Goal: Task Accomplishment & Management: Use online tool/utility

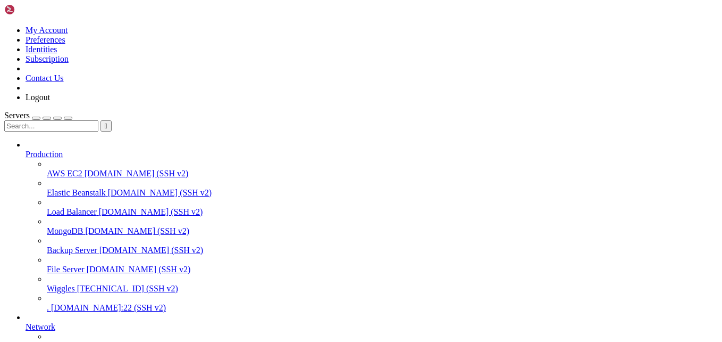
click at [75, 284] on span "Wiggles" at bounding box center [61, 288] width 28 height 9
click at [49, 303] on span "." at bounding box center [48, 307] width 2 height 9
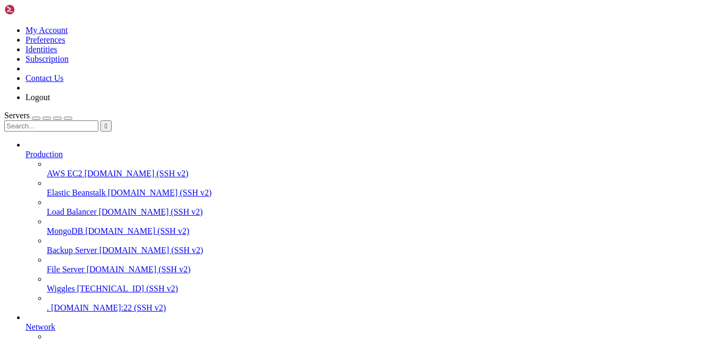
click at [73, 307] on span "[DOMAIN_NAME]:22 (SSH v2)" at bounding box center [108, 307] width 115 height 9
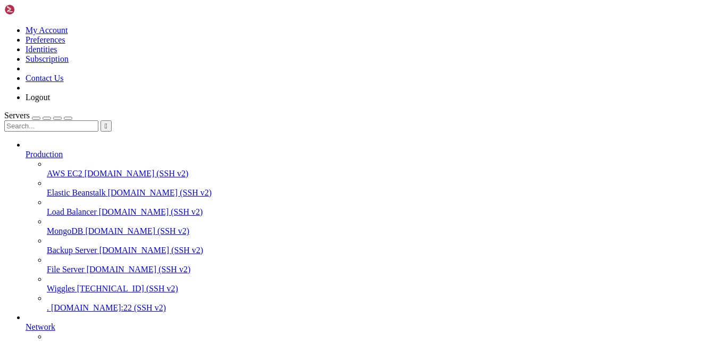
click at [75, 284] on span "Wiggles" at bounding box center [61, 288] width 28 height 9
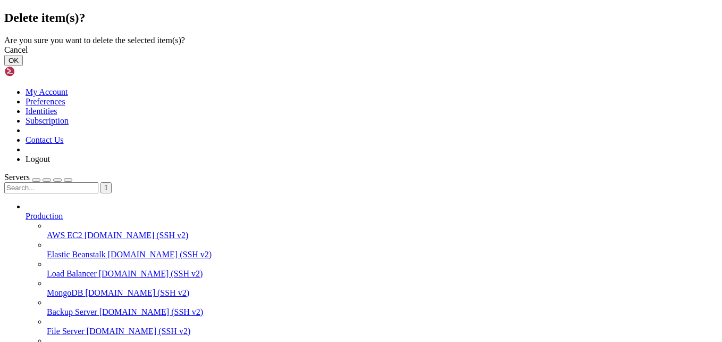
click at [23, 66] on button "OK" at bounding box center [13, 60] width 19 height 11
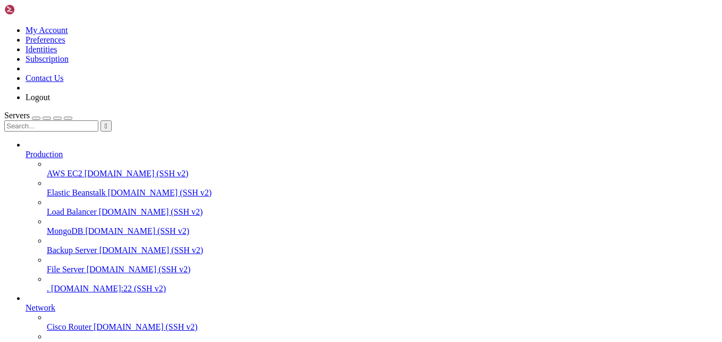
scroll to position [77, 0]
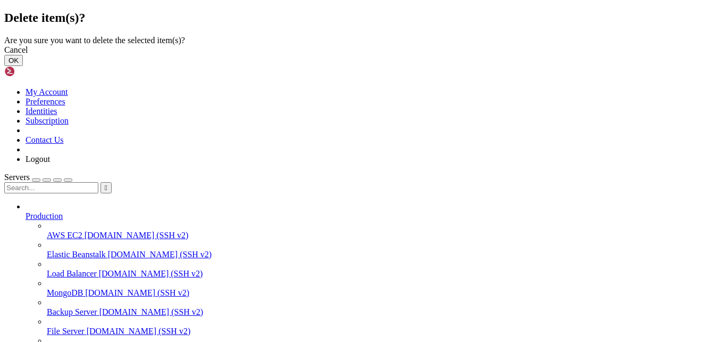
click at [23, 66] on button "OK" at bounding box center [13, 60] width 19 height 11
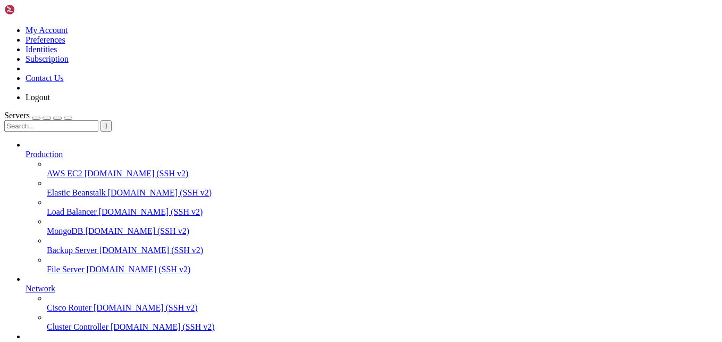
scroll to position [49, 0]
click at [26, 341] on icon at bounding box center [26, 341] width 0 height 0
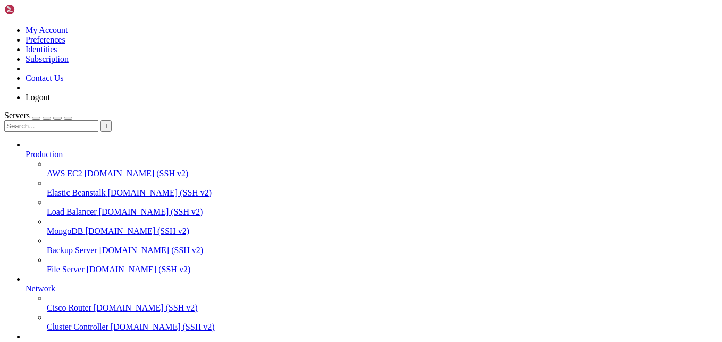
click at [36, 118] on div "button" at bounding box center [36, 118] width 0 height 0
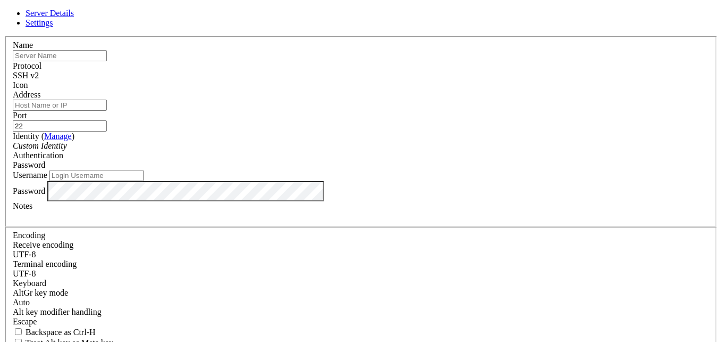
click at [438, 72] on div "SSH v2" at bounding box center [361, 76] width 697 height 10
click at [107, 109] on input "Address" at bounding box center [60, 104] width 94 height 11
type input "662497438"
click at [107, 61] on input "text" at bounding box center [60, 55] width 94 height 11
click at [311, 43] on div "Name Protocol SSH v2 Icon Address 662497438 Port 22 ( Manage )" at bounding box center [361, 231] width 714 height 391
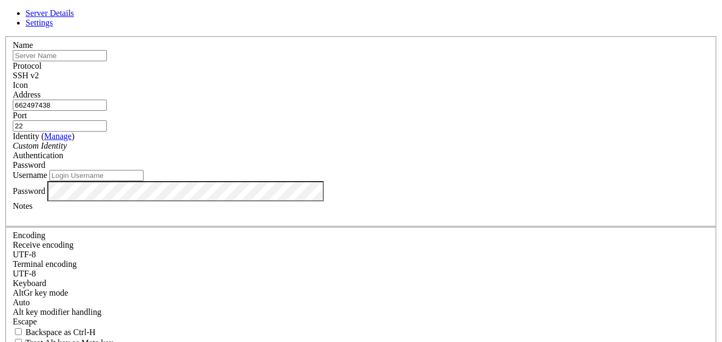
click at [107, 120] on input "22" at bounding box center [60, 125] width 94 height 11
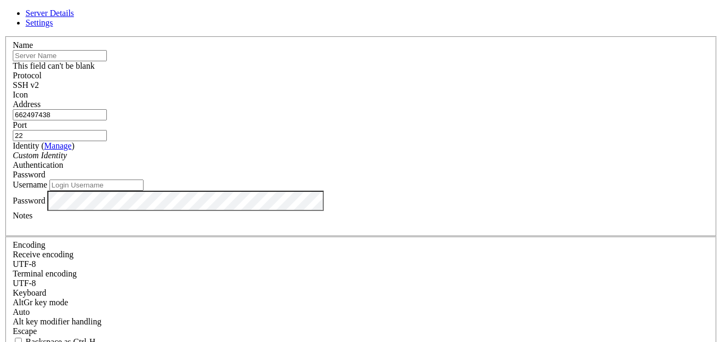
click at [107, 61] on input "text" at bounding box center [60, 55] width 94 height 11
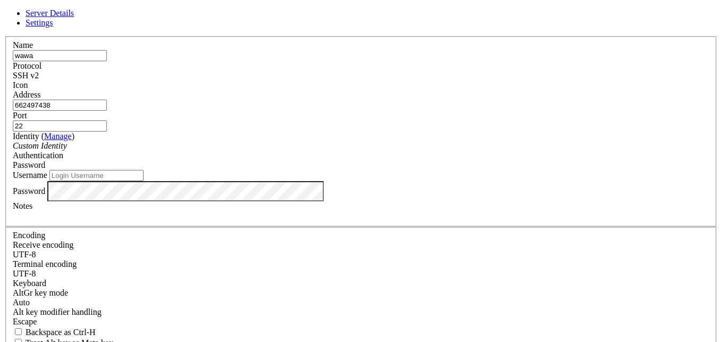
type input "wawa"
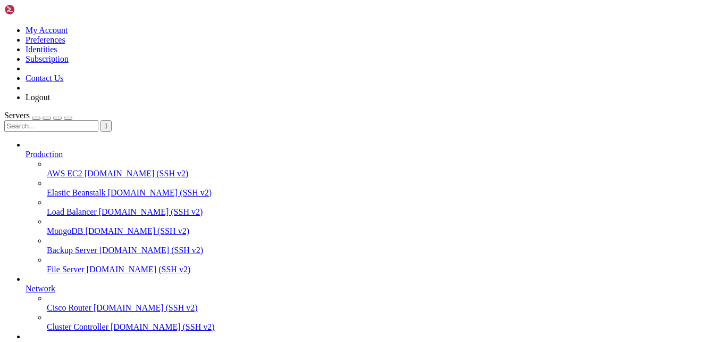
scroll to position [104, 0]
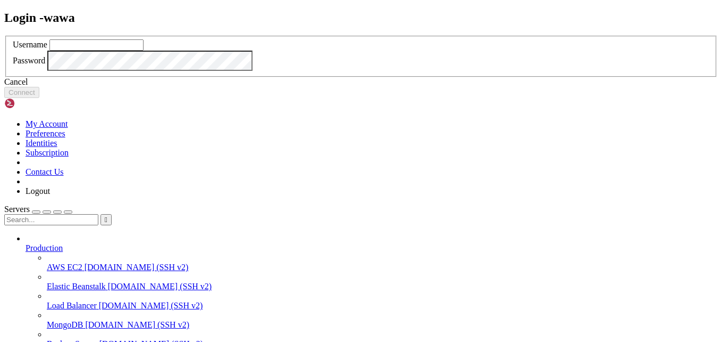
click at [375, 87] on div "Cancel" at bounding box center [361, 82] width 714 height 10
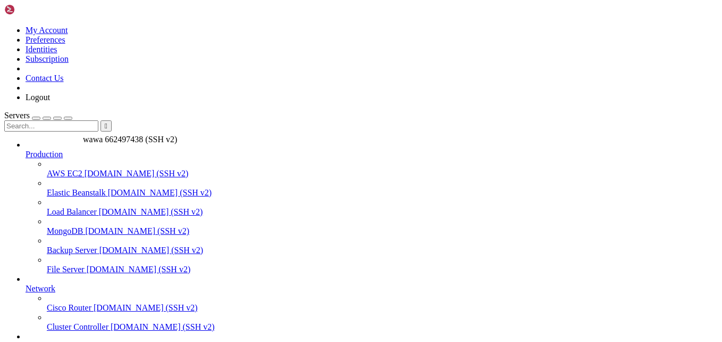
drag, startPoint x: 90, startPoint y: 308, endPoint x: 80, endPoint y: 129, distance: 178.5
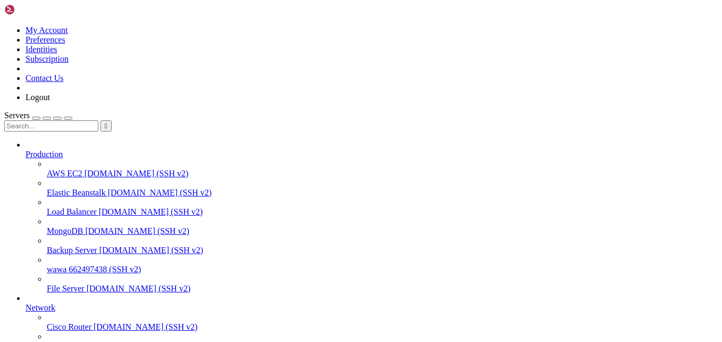
click at [67, 264] on span "wawa" at bounding box center [57, 268] width 20 height 9
click at [81, 264] on span "662497438 (SSH v2)" at bounding box center [105, 268] width 72 height 9
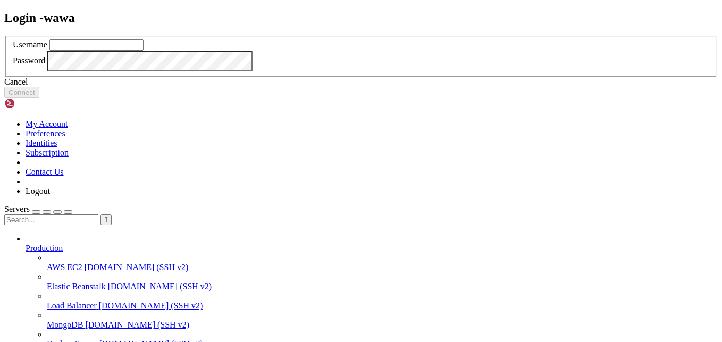
click at [393, 87] on div "Cancel" at bounding box center [361, 82] width 714 height 10
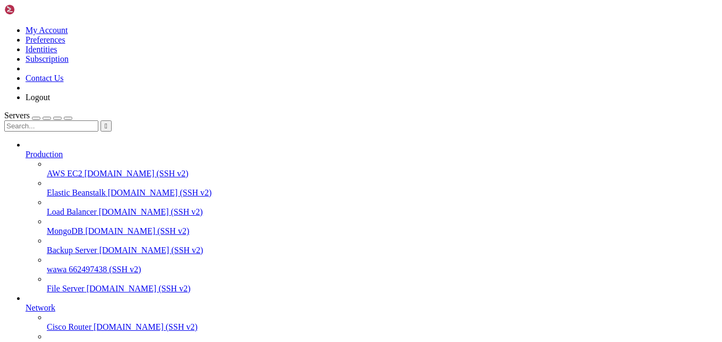
click at [67, 264] on span "wawa" at bounding box center [57, 268] width 20 height 9
click at [69, 264] on span "662497438 (SSH v2)" at bounding box center [105, 268] width 72 height 9
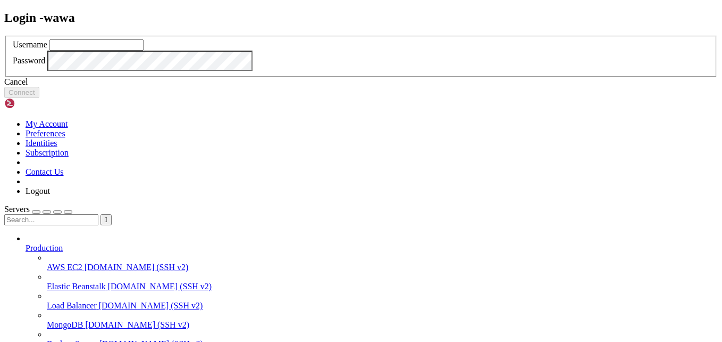
drag, startPoint x: 67, startPoint y: 218, endPoint x: 367, endPoint y: 230, distance: 300.8
click at [367, 87] on div "Cancel" at bounding box center [361, 82] width 714 height 10
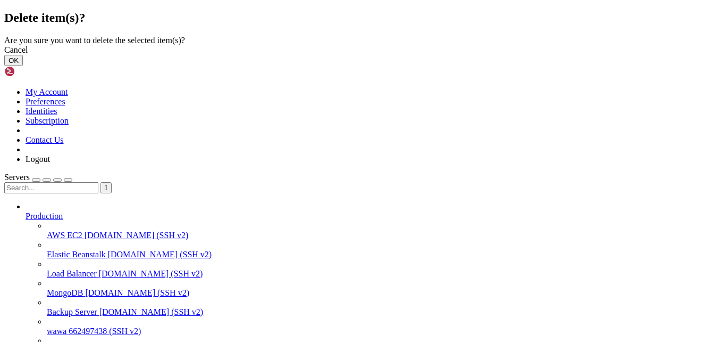
click at [23, 66] on button "OK" at bounding box center [13, 60] width 19 height 11
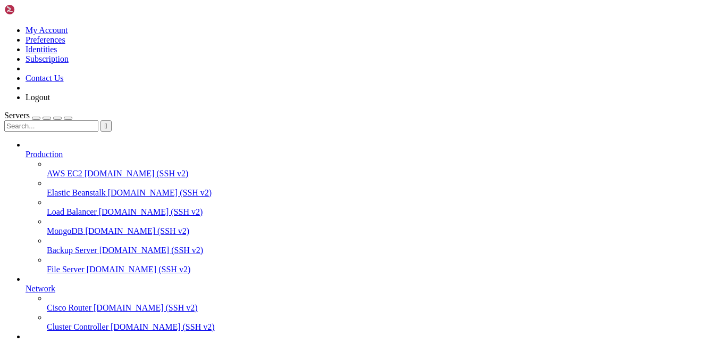
scroll to position [7, 0]
